Goal: Information Seeking & Learning: Learn about a topic

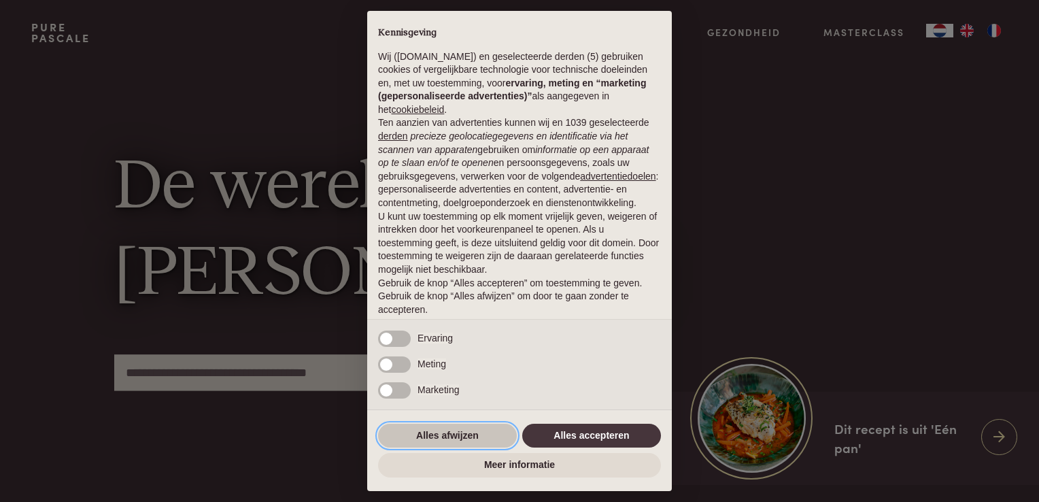
click at [456, 437] on button "Alles afwijzen" at bounding box center [447, 436] width 139 height 24
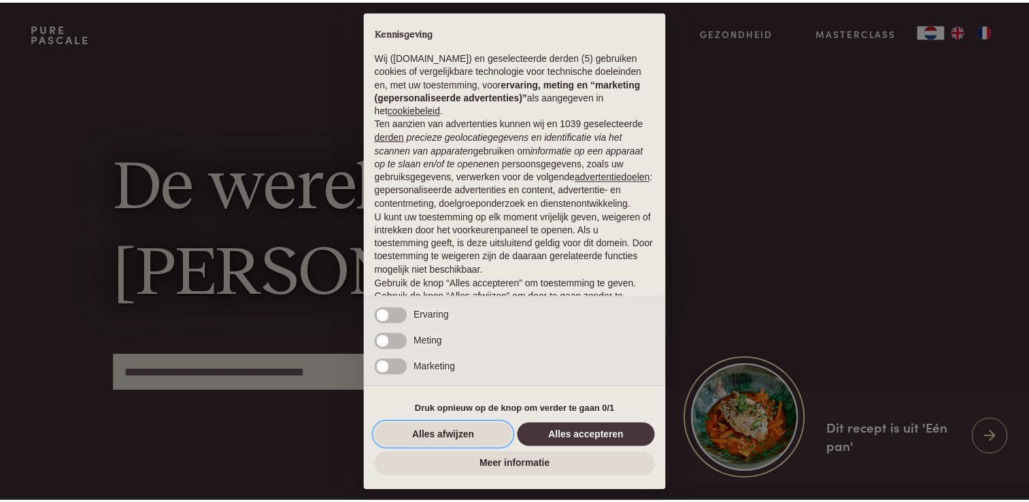
scroll to position [44, 0]
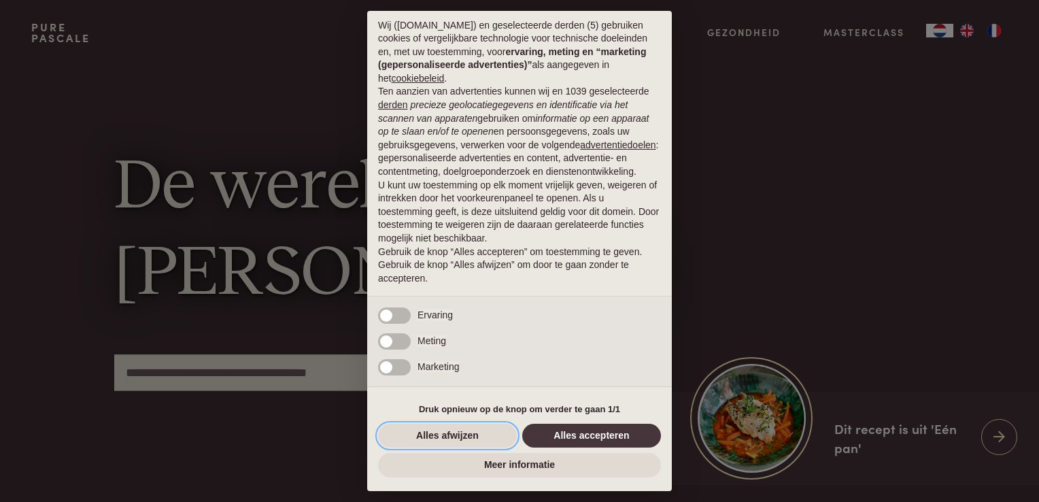
click at [456, 437] on button "Alles afwijzen" at bounding box center [447, 436] width 139 height 24
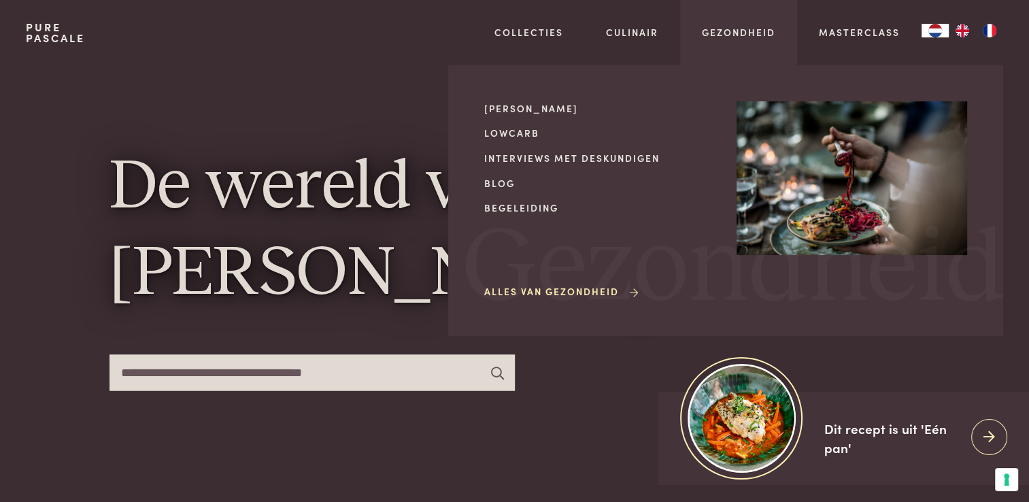
click at [696, 51] on div "Gezondheid Mijn kookstijl Lowcarb Interviews met deskundigen Blog Begeleiding A…" at bounding box center [738, 32] width 117 height 65
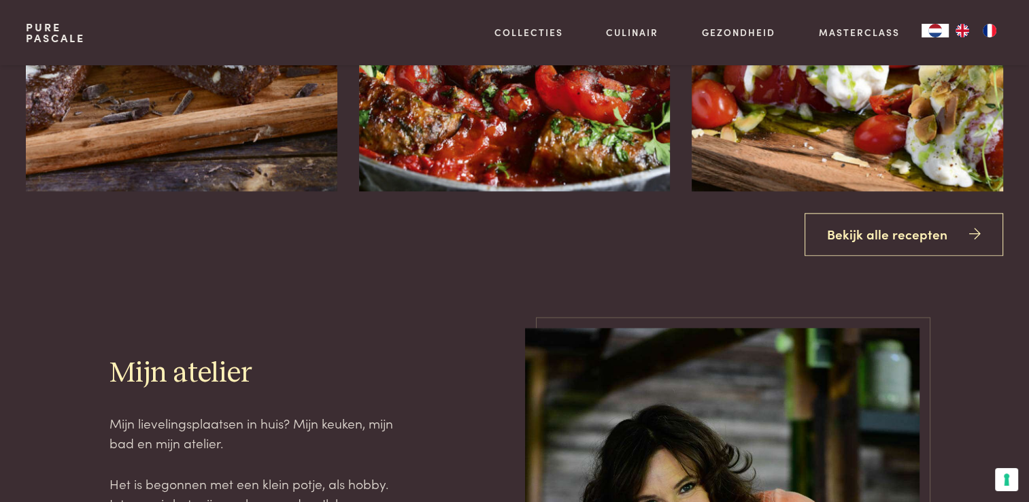
scroll to position [1800, 0]
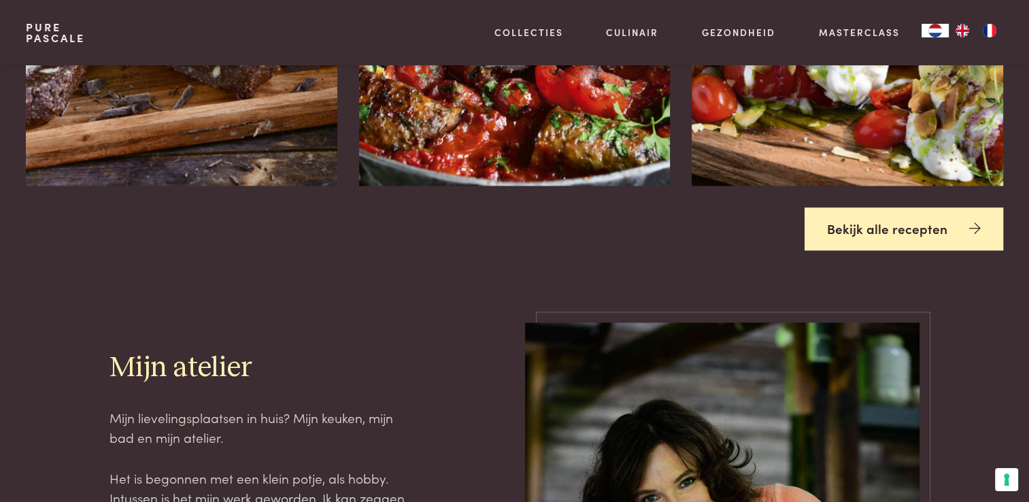
click at [887, 231] on link "Bekijk alle recepten" at bounding box center [903, 228] width 199 height 43
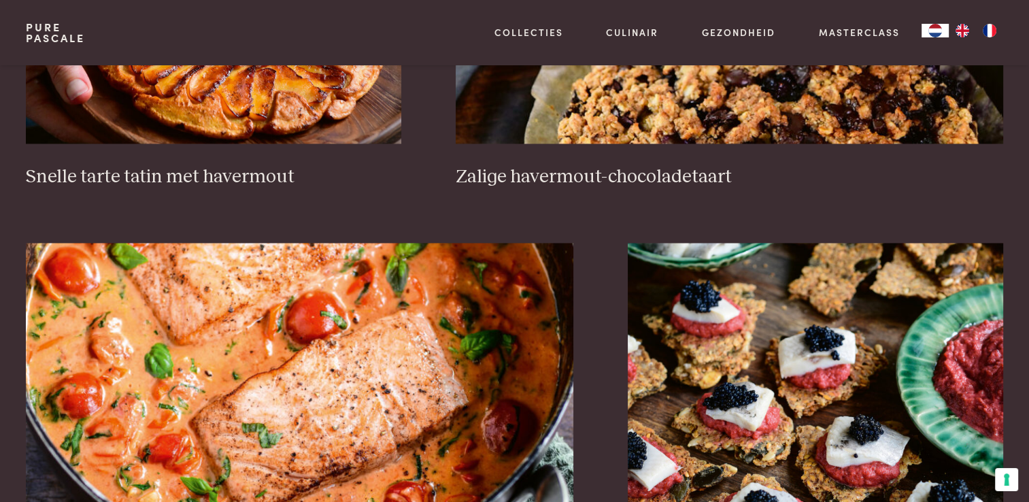
scroll to position [2444, 0]
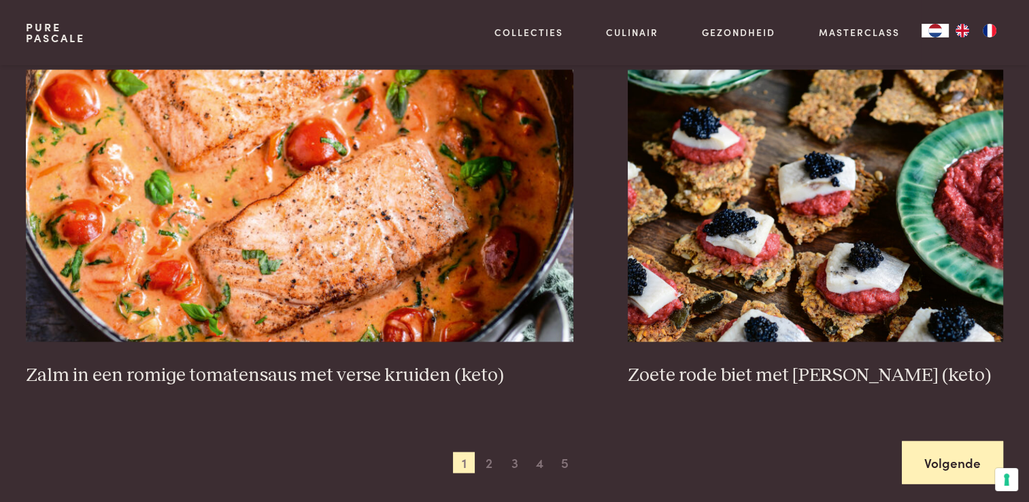
click at [934, 462] on link "Volgende" at bounding box center [952, 462] width 101 height 43
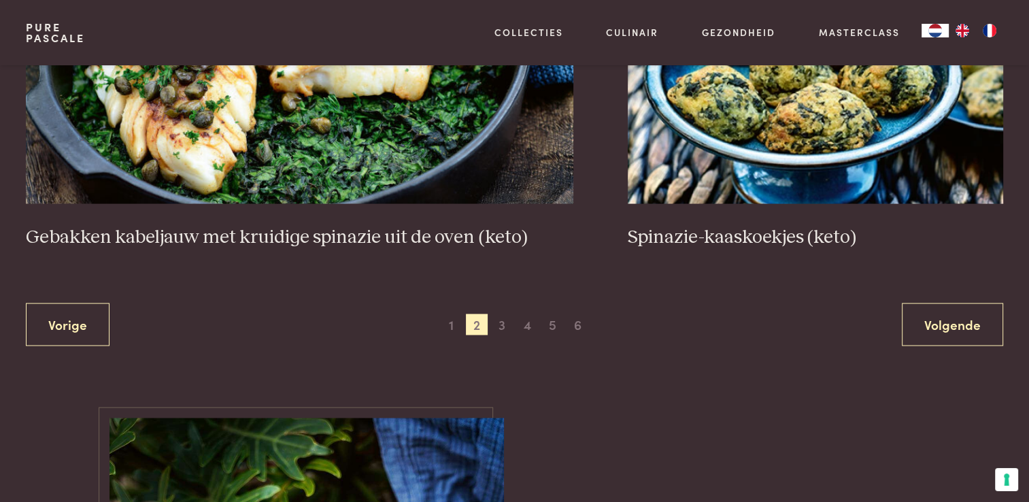
scroll to position [2574, 0]
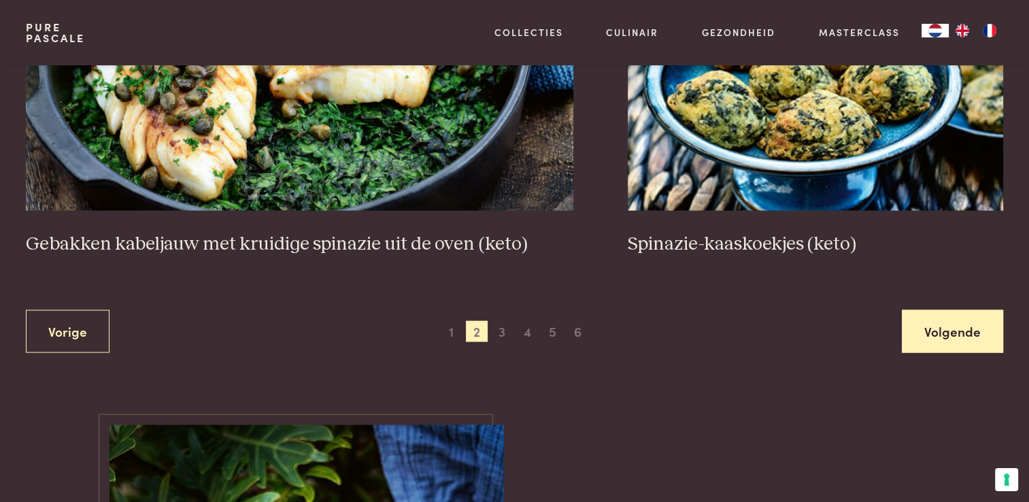
click at [953, 325] on link "Volgende" at bounding box center [952, 331] width 101 height 43
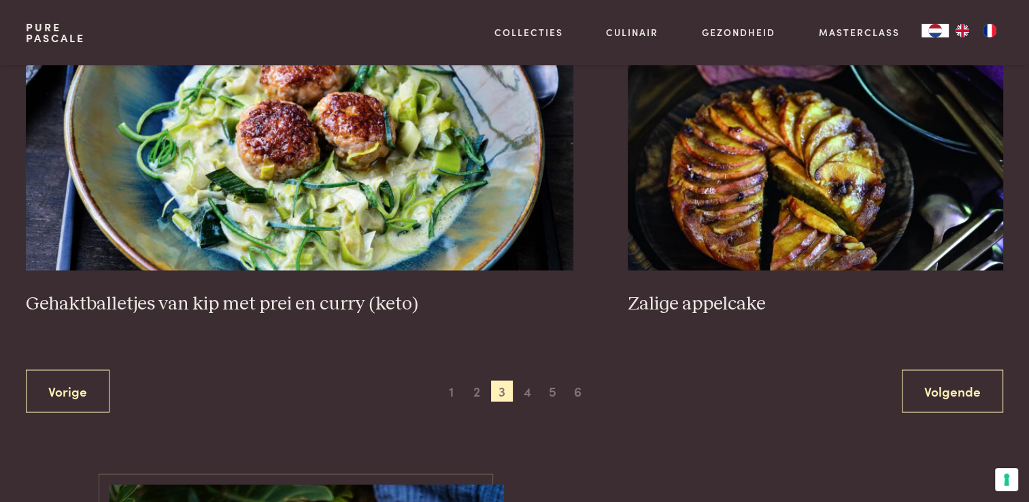
scroll to position [2584, 0]
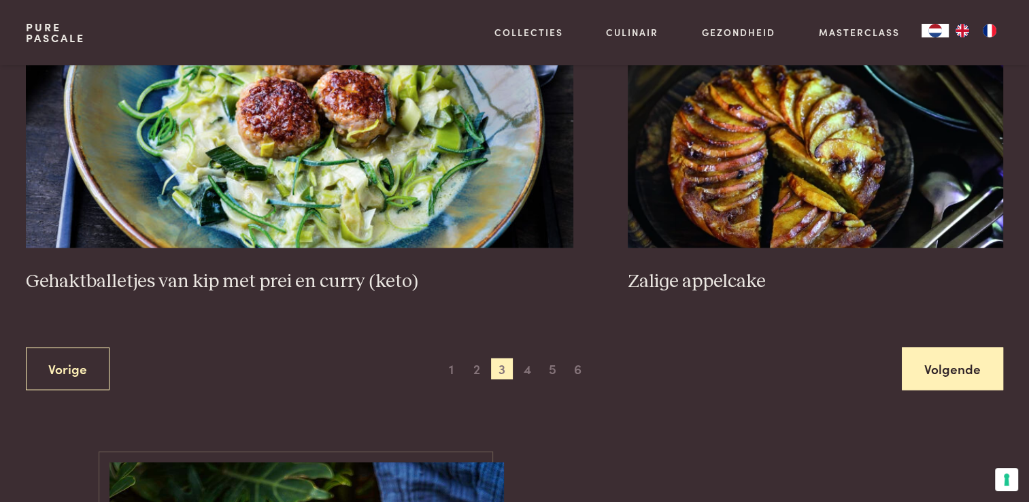
click at [968, 362] on link "Volgende" at bounding box center [952, 368] width 101 height 43
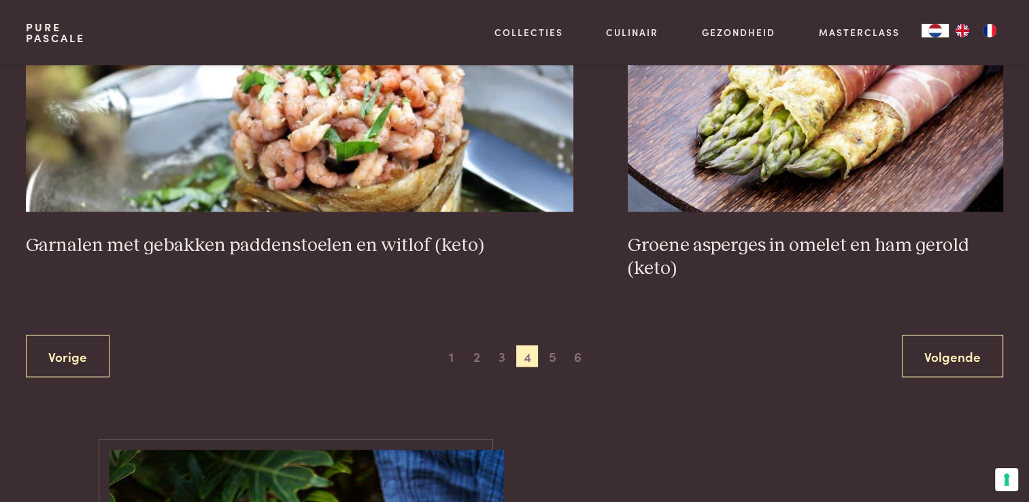
scroll to position [2594, 0]
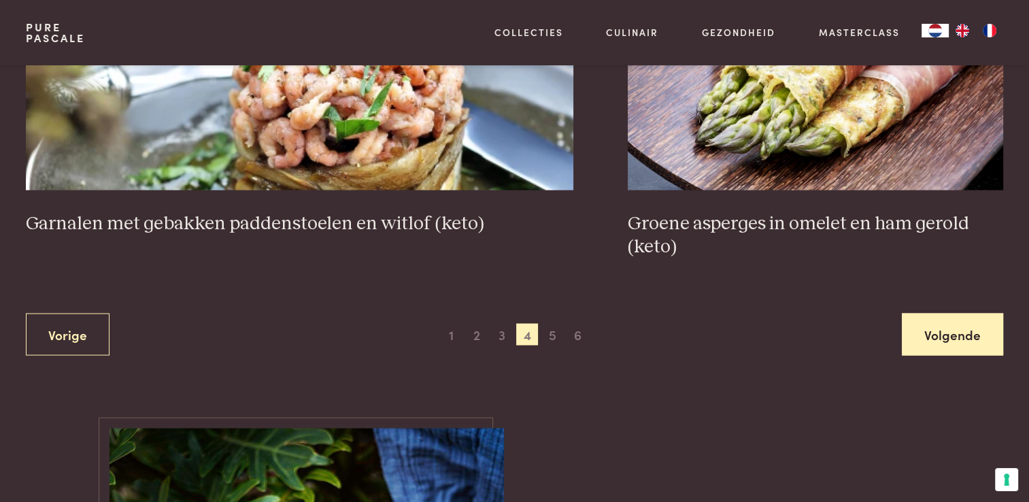
click at [923, 339] on link "Volgende" at bounding box center [952, 334] width 101 height 43
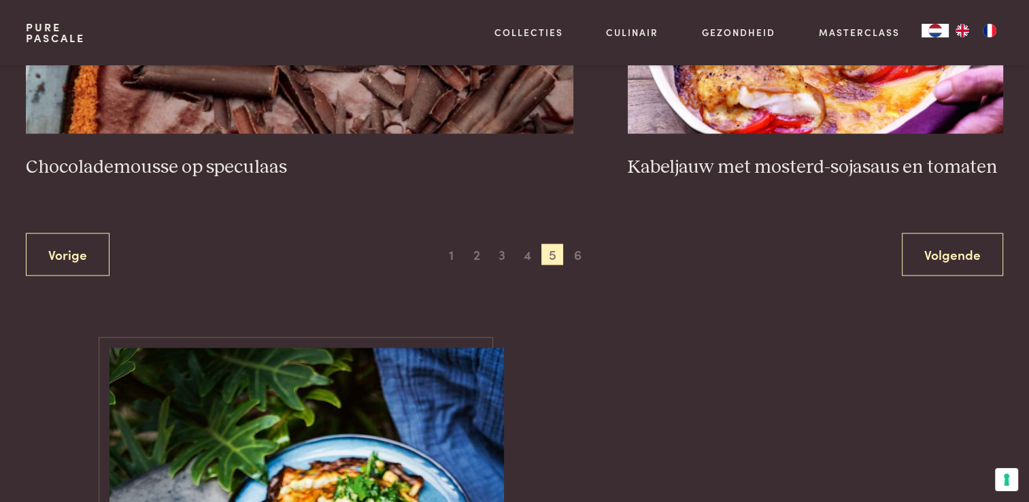
scroll to position [2658, 0]
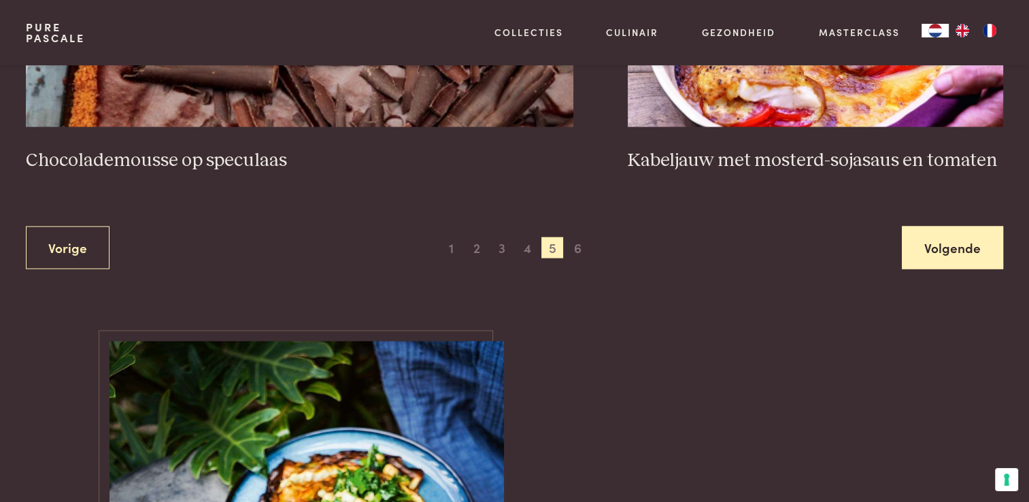
click at [923, 247] on link "Volgende" at bounding box center [952, 247] width 101 height 43
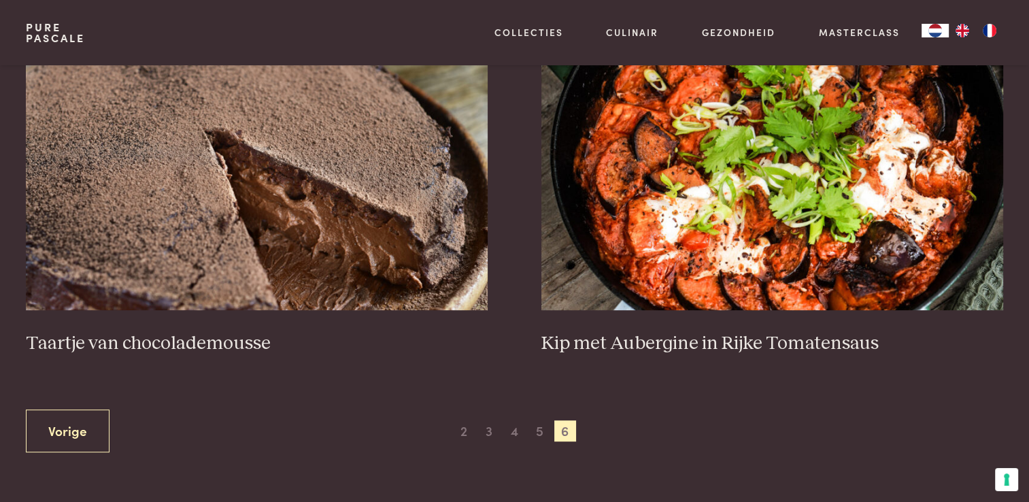
scroll to position [615, 0]
